Goal: Navigation & Orientation: Find specific page/section

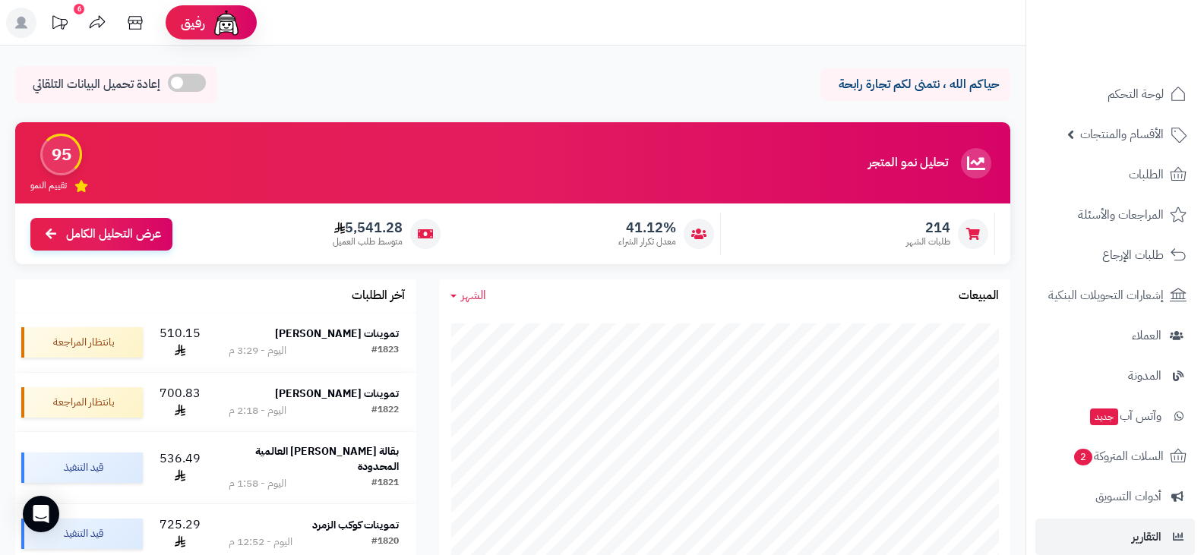
scroll to position [152, 0]
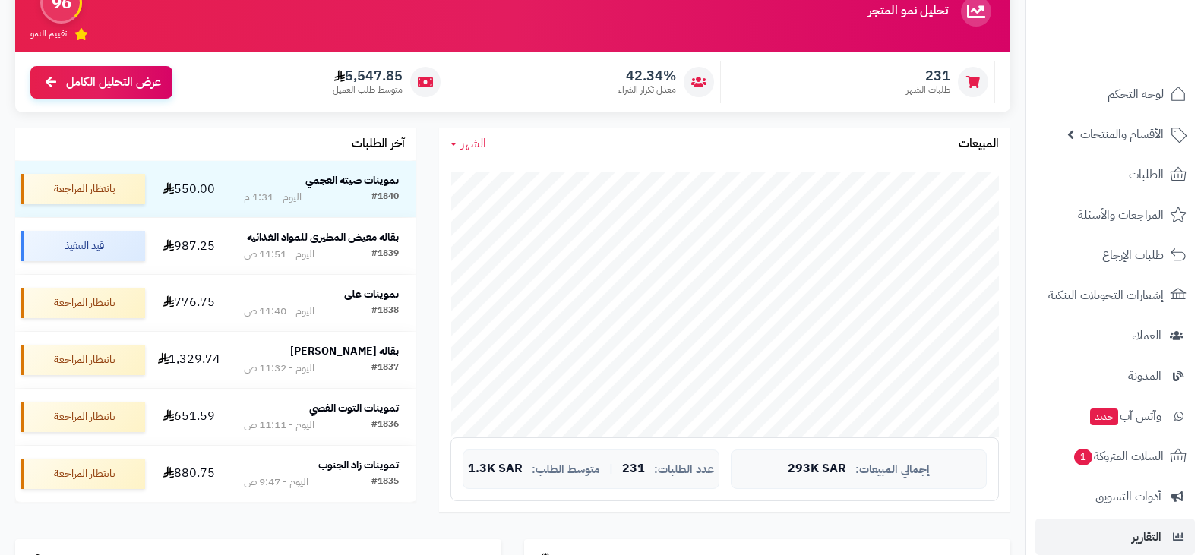
scroll to position [152, 0]
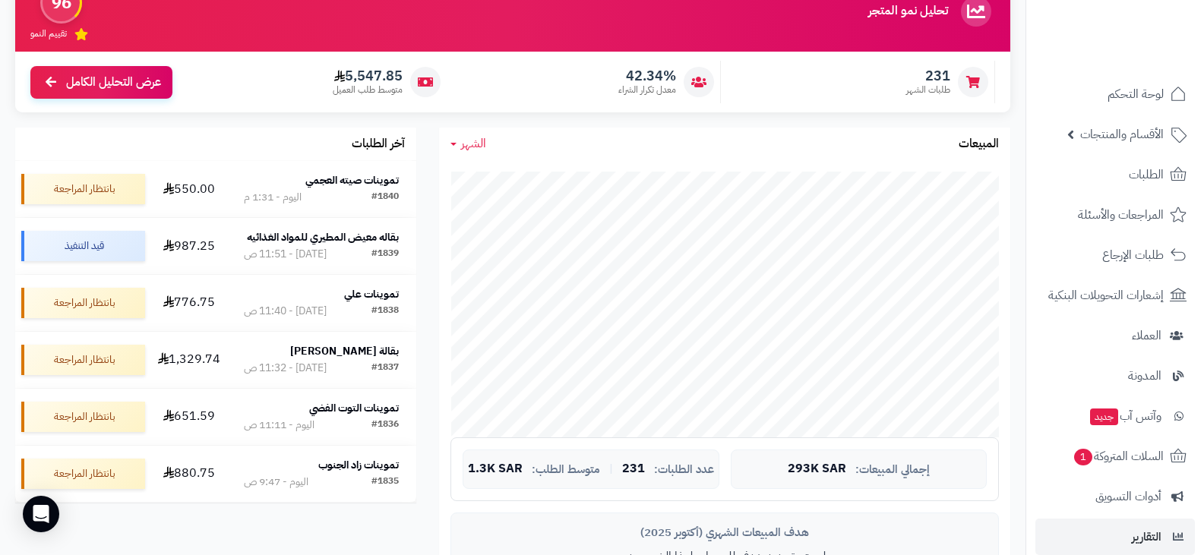
scroll to position [152, 0]
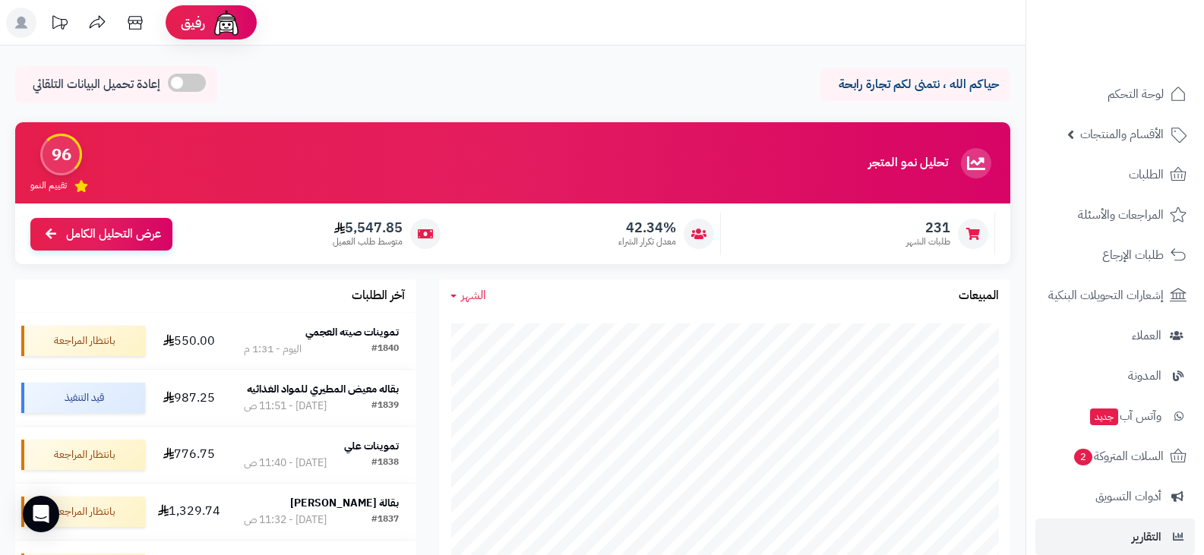
scroll to position [152, 0]
